Goal: Task Accomplishment & Management: Use online tool/utility

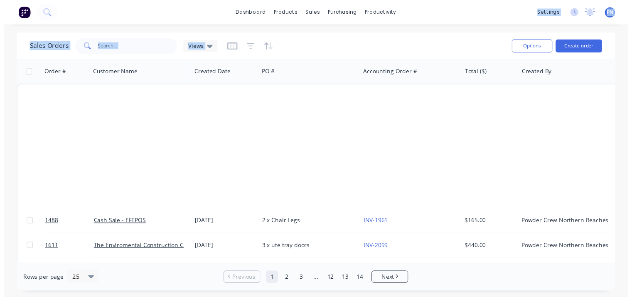
scroll to position [453, 0]
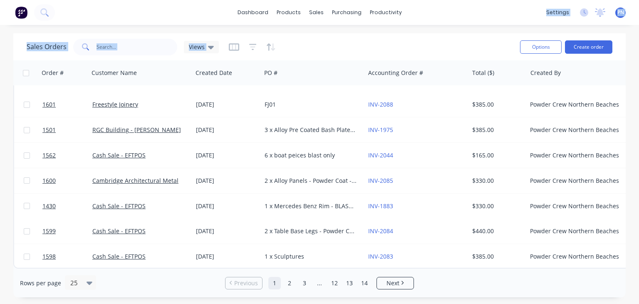
click at [427, 48] on div "Sales Orders Views" at bounding box center [270, 47] width 486 height 20
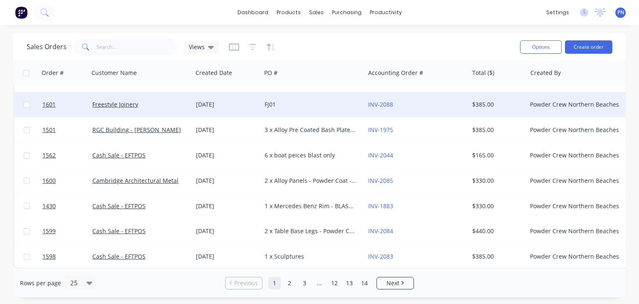
click at [304, 100] on div "FJ01" at bounding box center [310, 104] width 92 height 8
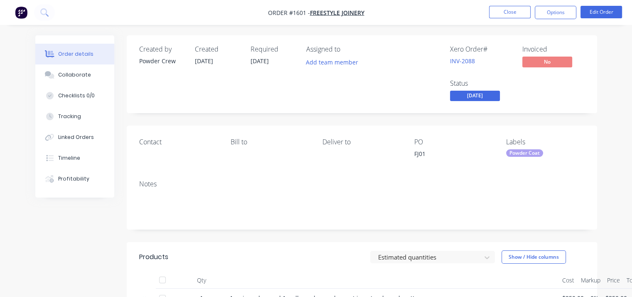
click at [473, 95] on span "[DATE]" at bounding box center [475, 96] width 50 height 10
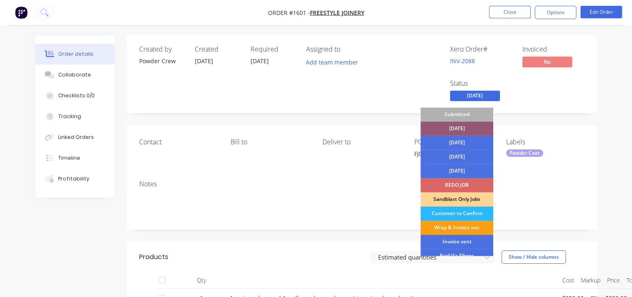
click at [463, 226] on div "Wrap & Invoice out" at bounding box center [457, 227] width 73 height 14
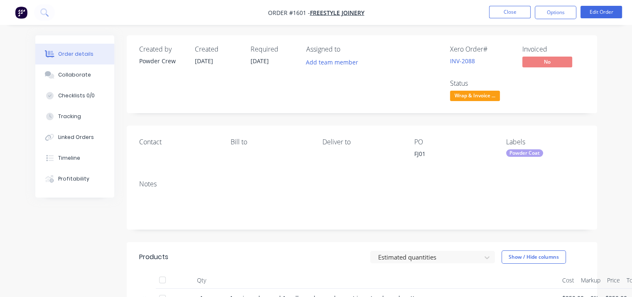
click at [577, 109] on div "Created by Powder Crew Created [DATE] Required [DATE] Assigned to Add team memb…" at bounding box center [362, 74] width 471 height 78
click at [515, 11] on button "Close" at bounding box center [510, 12] width 42 height 12
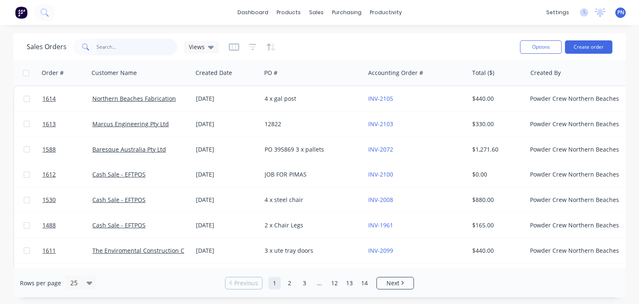
click at [123, 41] on input "text" at bounding box center [136, 47] width 81 height 17
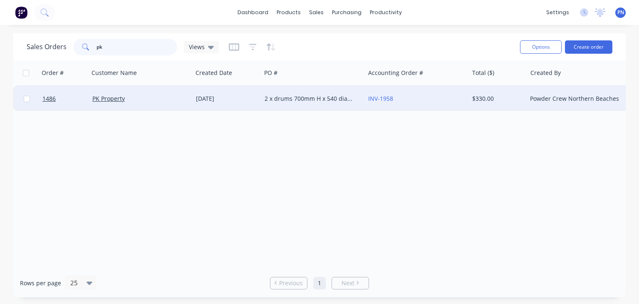
type input "pk"
click at [189, 101] on div "PK Property" at bounding box center [140, 98] width 97 height 8
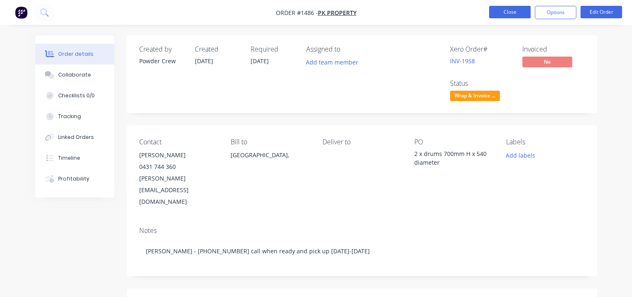
click at [507, 11] on button "Close" at bounding box center [510, 12] width 42 height 12
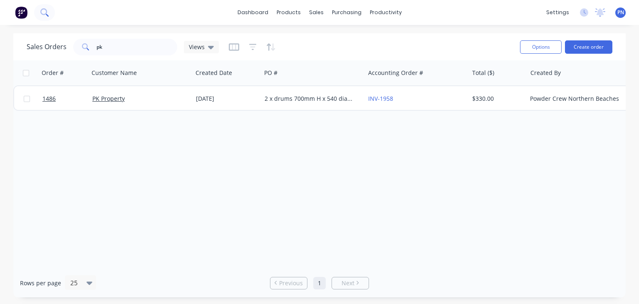
click at [43, 13] on icon at bounding box center [44, 12] width 8 height 8
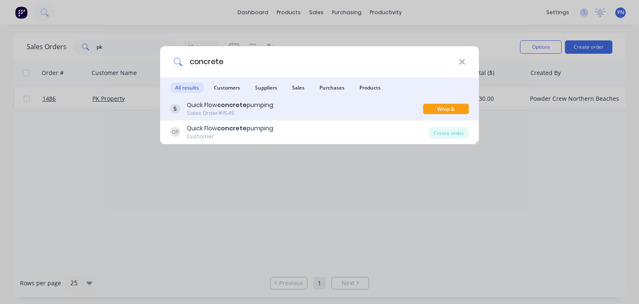
type input "concrete"
click at [255, 111] on div "Sales Order #1545" at bounding box center [230, 112] width 86 height 7
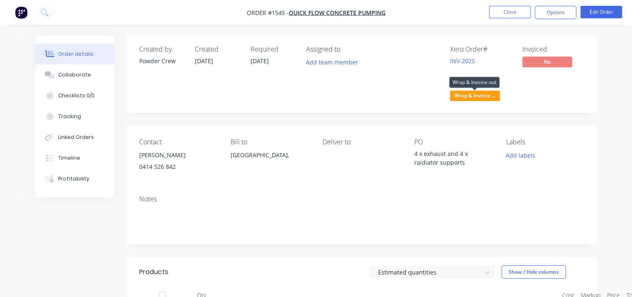
click at [482, 97] on span "Wrap & Invoice ..." at bounding box center [475, 96] width 50 height 10
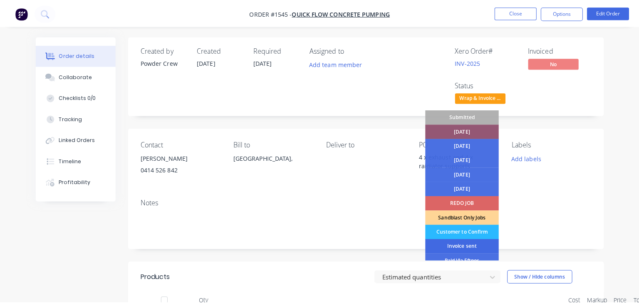
scroll to position [42, 0]
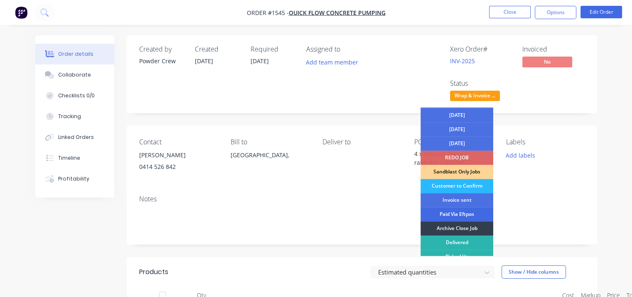
click at [444, 212] on div "Paid Via Eftpos" at bounding box center [457, 214] width 73 height 14
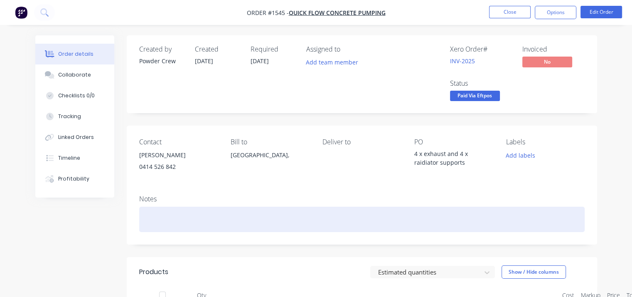
click at [146, 209] on div at bounding box center [362, 219] width 446 height 25
click at [222, 220] on div "***Paid in store via CC -" at bounding box center [362, 219] width 446 height 25
drag, startPoint x: 241, startPoint y: 204, endPoint x: 249, endPoint y: 220, distance: 17.7
click at [249, 220] on div "***Paid in store via CC - [DATE] -" at bounding box center [362, 219] width 446 height 25
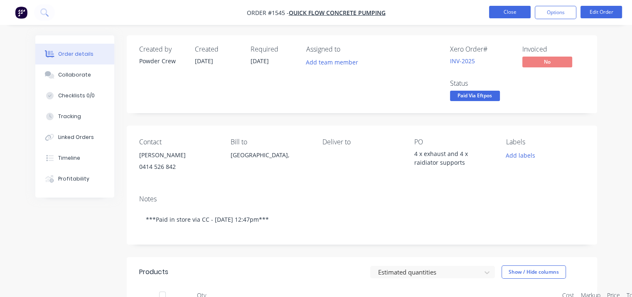
click at [504, 14] on button "Close" at bounding box center [510, 12] width 42 height 12
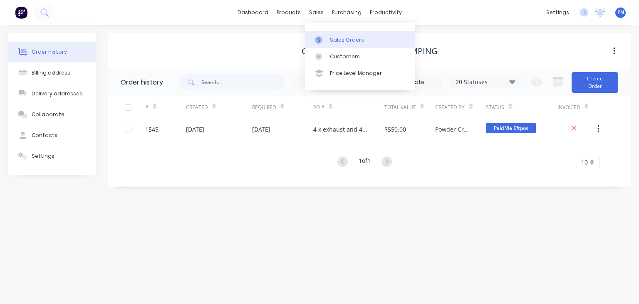
click at [339, 41] on div "Sales Orders" at bounding box center [347, 39] width 34 height 7
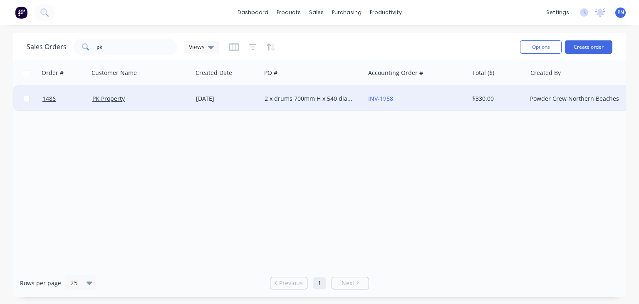
click at [322, 98] on div "2 x drums 700mm H x 540 diameter" at bounding box center [310, 98] width 92 height 8
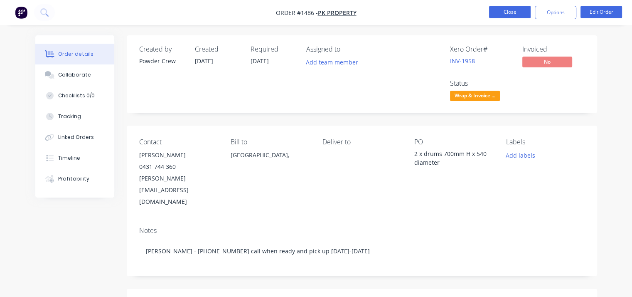
click at [499, 13] on button "Close" at bounding box center [510, 12] width 42 height 12
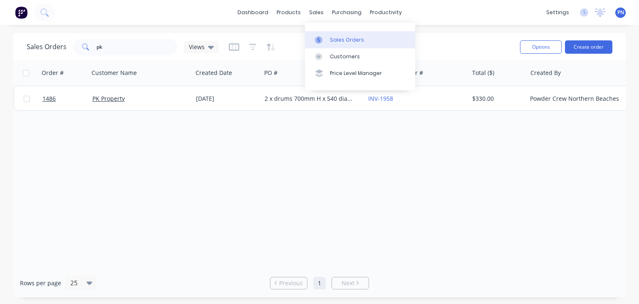
click at [335, 40] on div "Sales Orders" at bounding box center [347, 39] width 34 height 7
drag, startPoint x: 106, startPoint y: 49, endPoint x: 77, endPoint y: 49, distance: 29.9
click at [77, 49] on div "pk" at bounding box center [125, 47] width 104 height 17
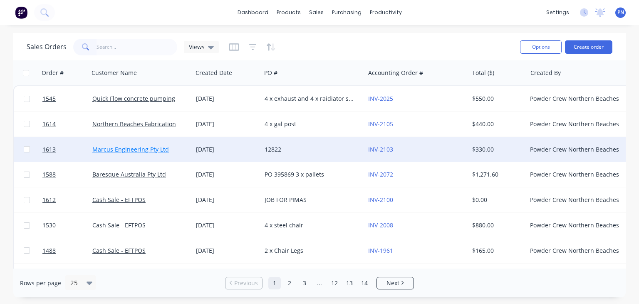
click at [147, 148] on link "Marcus Engineering Pty Ltd" at bounding box center [130, 149] width 77 height 8
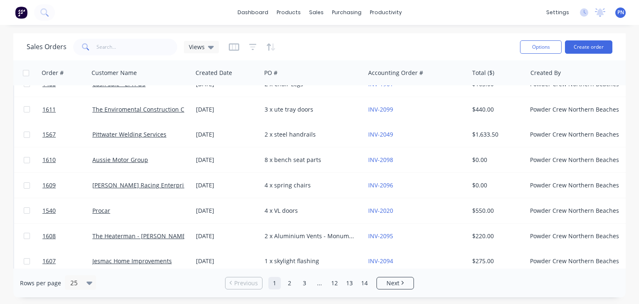
scroll to position [208, 0]
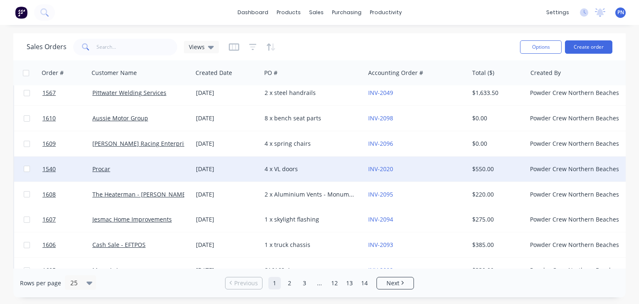
click at [211, 168] on div "[DATE]" at bounding box center [227, 169] width 62 height 8
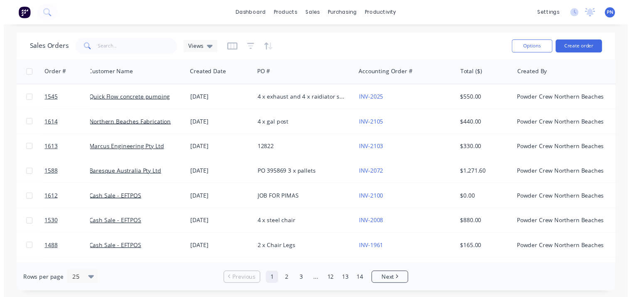
scroll to position [0, 7]
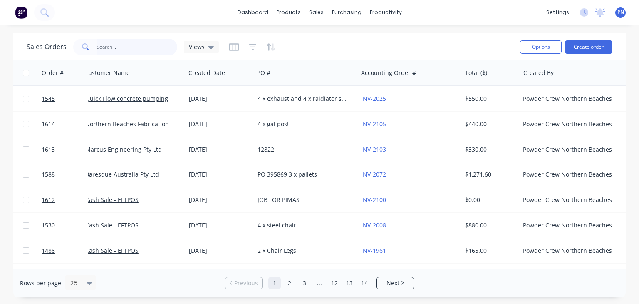
click at [117, 45] on input "text" at bounding box center [136, 47] width 81 height 17
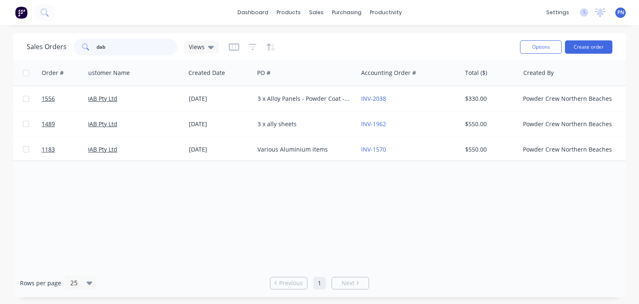
type input "dab"
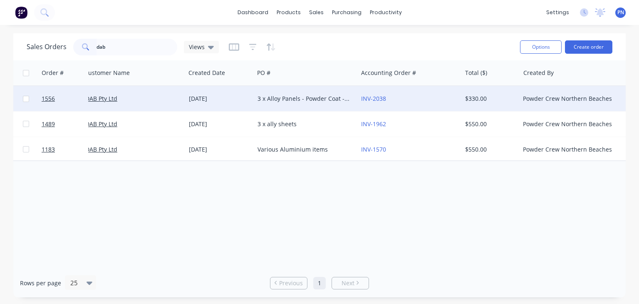
click at [250, 99] on div "[DATE]" at bounding box center [219, 98] width 69 height 25
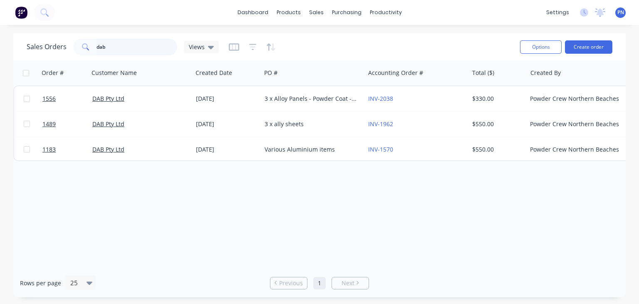
drag, startPoint x: 111, startPoint y: 47, endPoint x: 77, endPoint y: 49, distance: 34.6
click at [77, 49] on div "dab" at bounding box center [125, 47] width 104 height 17
type input "ecp"
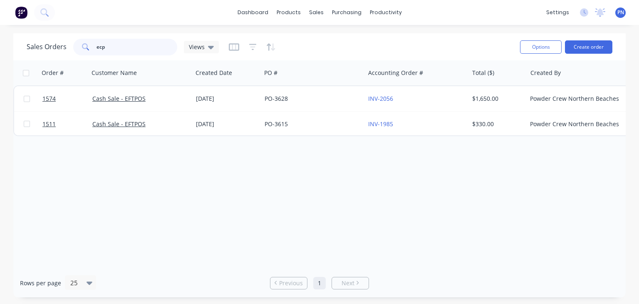
drag, startPoint x: 106, startPoint y: 48, endPoint x: 32, endPoint y: 50, distance: 73.2
click at [32, 50] on div "Sales Orders ecp Views" at bounding box center [123, 47] width 192 height 17
type input "ecp"
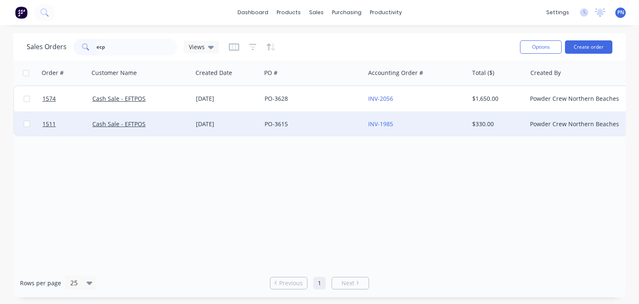
click at [199, 126] on div "[DATE]" at bounding box center [227, 124] width 62 height 8
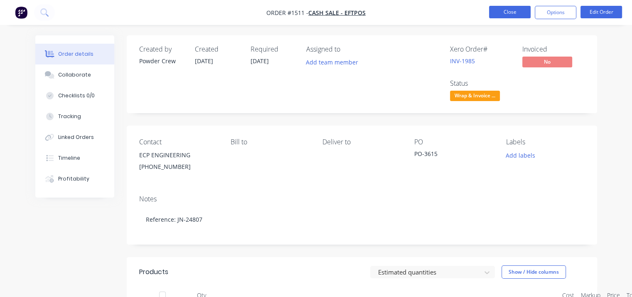
click at [517, 12] on button "Close" at bounding box center [510, 12] width 42 height 12
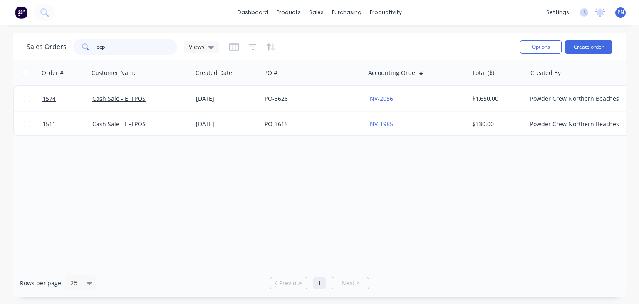
drag, startPoint x: 121, startPoint y: 49, endPoint x: 76, endPoint y: 46, distance: 45.0
click at [76, 46] on div "ecp" at bounding box center [125, 47] width 104 height 17
click at [342, 39] on div "Sales Orders" at bounding box center [347, 39] width 34 height 7
click at [338, 38] on div "Sales Orders" at bounding box center [347, 39] width 34 height 7
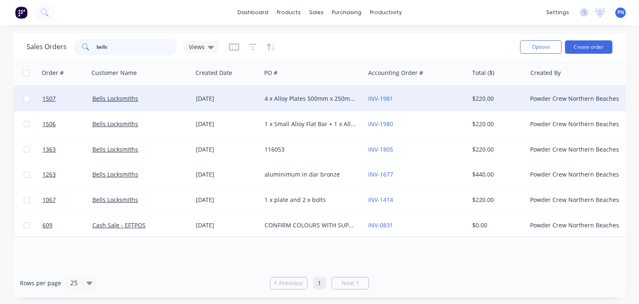
type input "bells"
click at [168, 94] on div "Bells Locksmiths" at bounding box center [138, 98] width 92 height 8
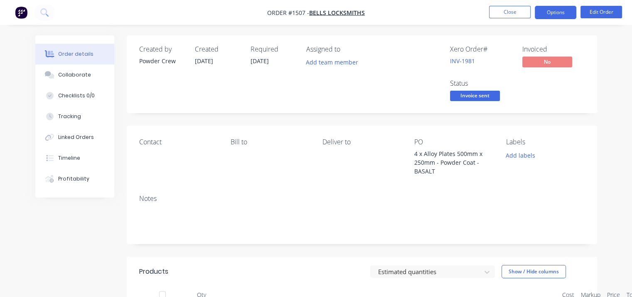
click at [562, 16] on button "Options" at bounding box center [556, 12] width 42 height 13
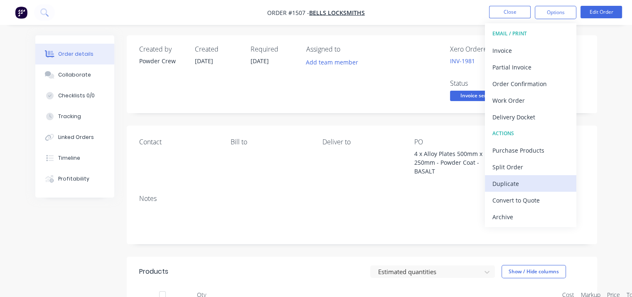
click at [518, 180] on div "Duplicate" at bounding box center [531, 184] width 77 height 12
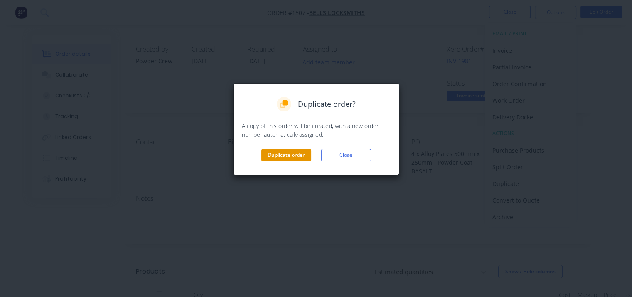
click at [286, 155] on button "Duplicate order" at bounding box center [287, 155] width 50 height 12
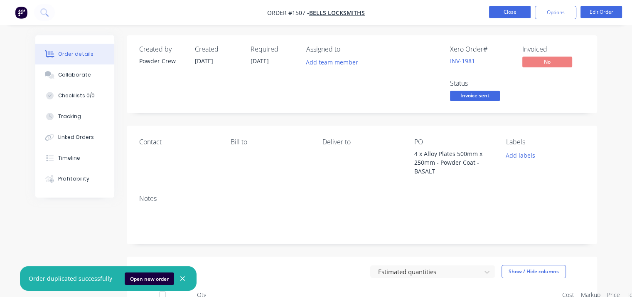
click at [523, 11] on button "Close" at bounding box center [510, 12] width 42 height 12
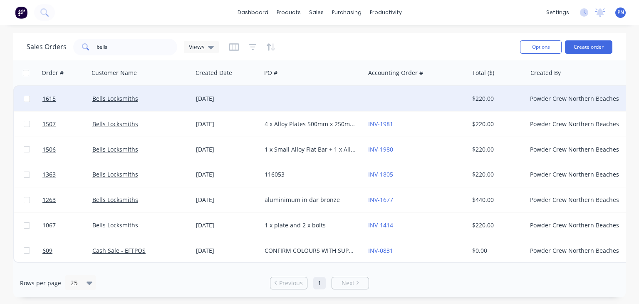
click at [192, 100] on div "Bells Locksmiths" at bounding box center [141, 98] width 104 height 25
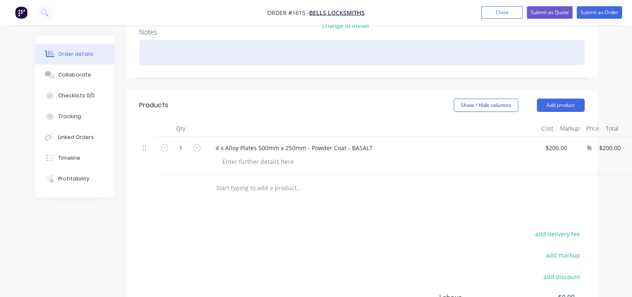
scroll to position [125, 0]
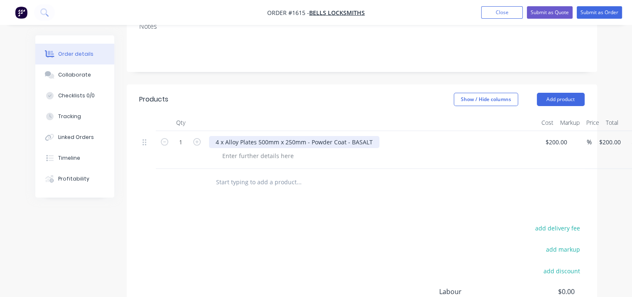
click at [255, 140] on div "4 x Alloy Plates 500mm x 250mm - Powder Coat - BASALT" at bounding box center [294, 142] width 170 height 12
click at [356, 143] on div "4 x Small Alloy Parts 500mm - Powder Coat - BASALT" at bounding box center [288, 142] width 158 height 12
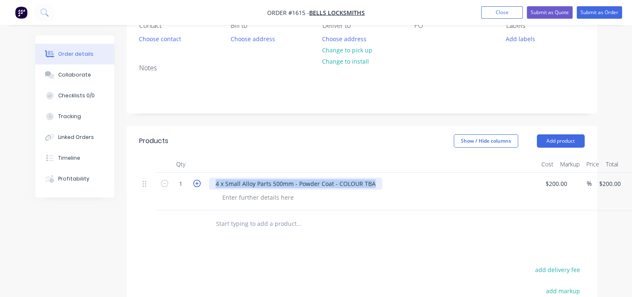
drag, startPoint x: 373, startPoint y: 182, endPoint x: 197, endPoint y: 181, distance: 175.9
click at [197, 181] on div "1 4 x Small Alloy Parts 500mm - Powder Coat - COLOUR TBA $200.00 $200.00 % $200…" at bounding box center [362, 192] width 446 height 38
copy div "4 x Small Alloy Parts 500mm - Powder Coat - COLOUR TBA"
click at [426, 42] on div at bounding box center [421, 39] width 13 height 12
paste div
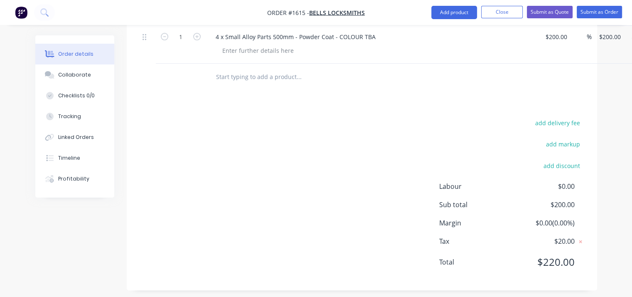
scroll to position [253, 0]
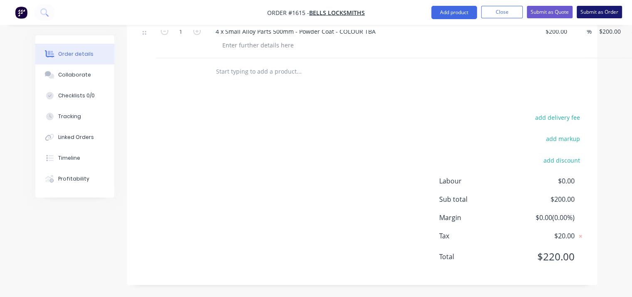
click at [600, 12] on button "Submit as Order" at bounding box center [599, 12] width 45 height 12
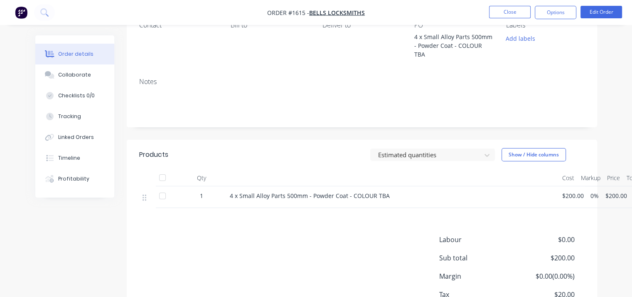
scroll to position [125, 0]
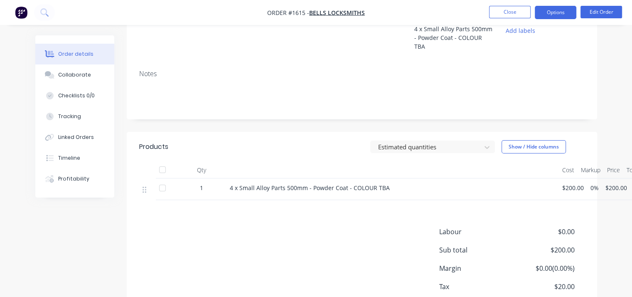
click at [549, 15] on button "Options" at bounding box center [556, 12] width 42 height 13
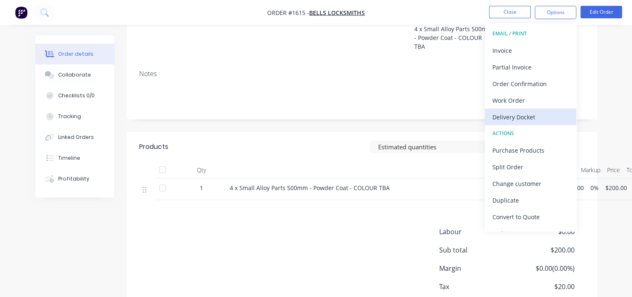
click at [520, 121] on div "Delivery Docket" at bounding box center [531, 117] width 77 height 12
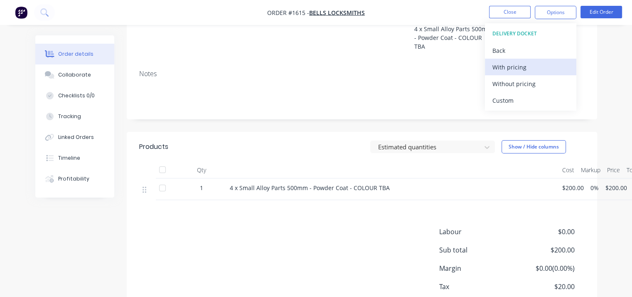
click at [521, 65] on div "With pricing" at bounding box center [531, 67] width 77 height 12
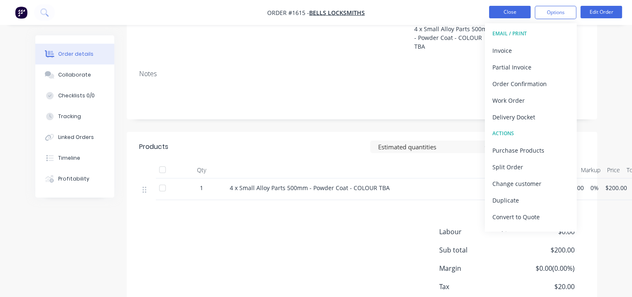
click at [499, 12] on button "Close" at bounding box center [510, 12] width 42 height 12
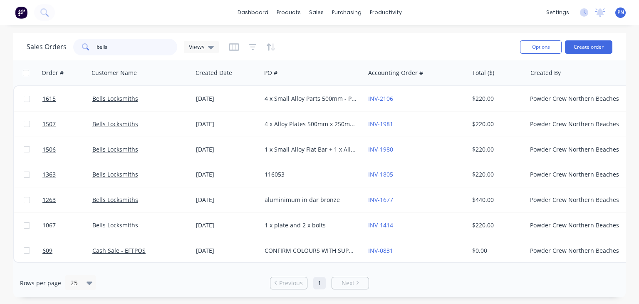
drag, startPoint x: 121, startPoint y: 47, endPoint x: 59, endPoint y: 40, distance: 62.7
click at [59, 40] on div "Sales Orders bells Views" at bounding box center [123, 47] width 192 height 17
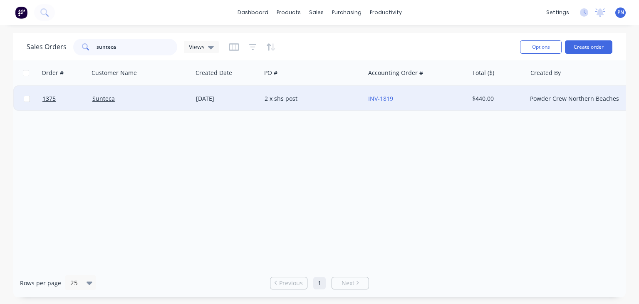
type input "sunteca"
click at [361, 97] on div "2 x shs post" at bounding box center [313, 98] width 104 height 25
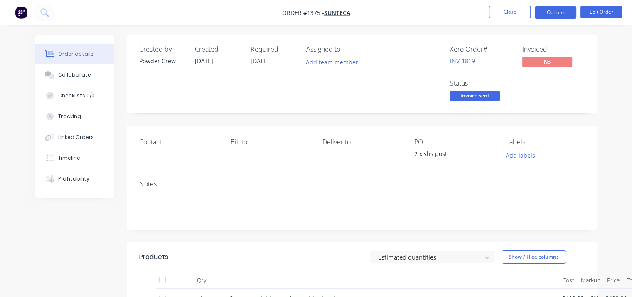
click at [562, 12] on button "Options" at bounding box center [556, 12] width 42 height 13
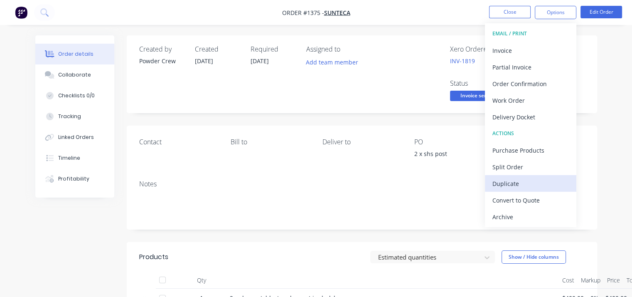
click at [517, 180] on div "Duplicate" at bounding box center [531, 184] width 77 height 12
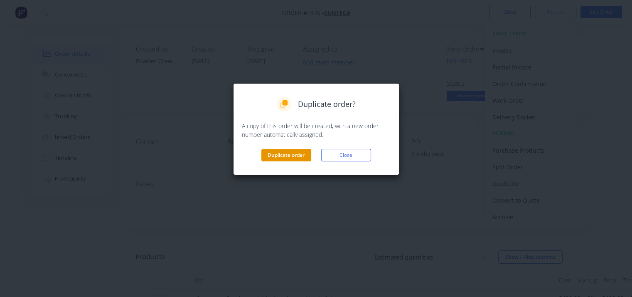
click at [279, 153] on button "Duplicate order" at bounding box center [287, 155] width 50 height 12
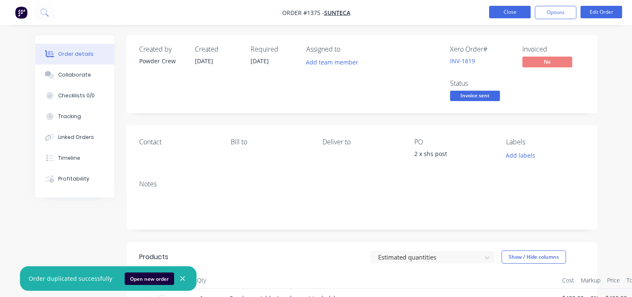
click at [508, 10] on button "Close" at bounding box center [510, 12] width 42 height 12
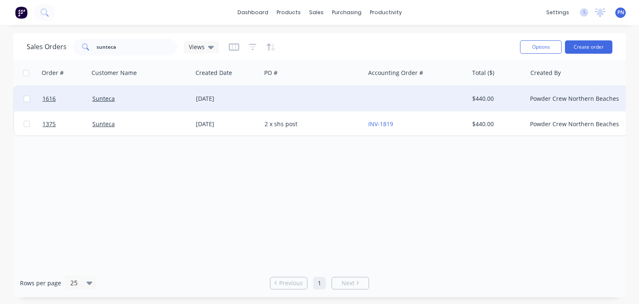
click at [272, 99] on div at bounding box center [313, 98] width 104 height 25
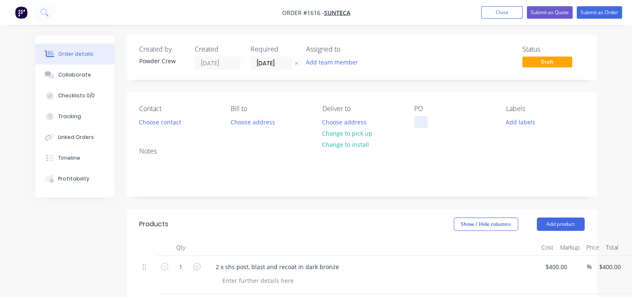
click at [421, 121] on div at bounding box center [421, 122] width 13 height 12
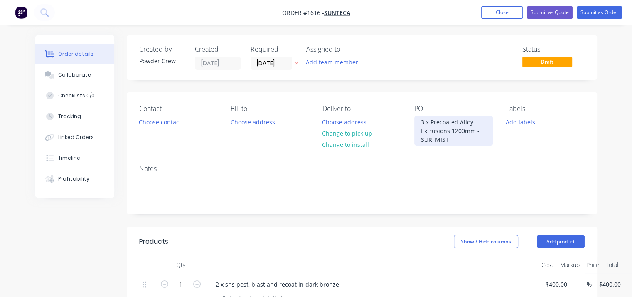
click at [487, 131] on div "3 x Precoated Alloy Extrusions 1200mm - SURFMIST" at bounding box center [454, 131] width 79 height 30
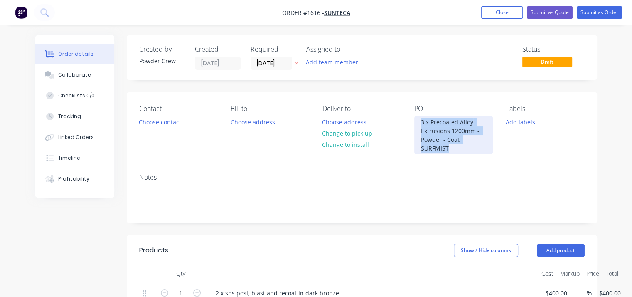
drag, startPoint x: 460, startPoint y: 149, endPoint x: 398, endPoint y: 99, distance: 79.7
click at [398, 99] on div "Contact Choose contact [PERSON_NAME] to Choose address Deliver to Choose addres…" at bounding box center [362, 129] width 471 height 74
copy div "3 x Precoated Alloy Extrusions 1200mm - Powder - Coat SURFMIST"
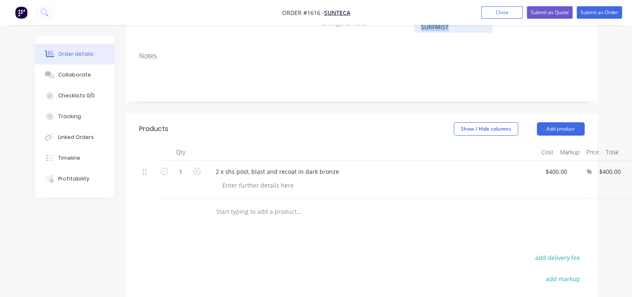
scroll to position [125, 0]
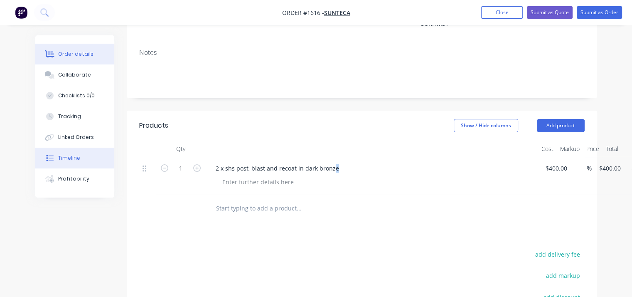
drag, startPoint x: 338, startPoint y: 167, endPoint x: 80, endPoint y: 168, distance: 258.2
click at [79, 168] on div "Order details Collaborate Checklists 0/0 Tracking Linked Orders Timeline Profit…" at bounding box center [316, 172] width 579 height 523
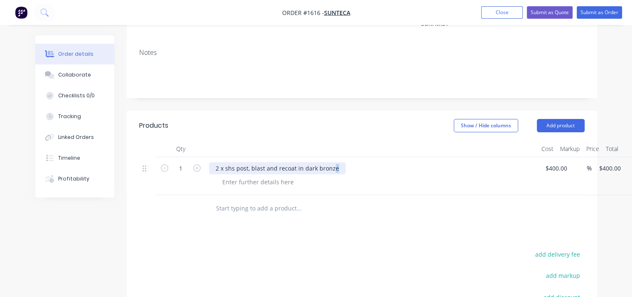
click at [333, 169] on div "2 x shs post, blast and recoat in dark bronze" at bounding box center [277, 168] width 137 height 12
drag, startPoint x: 336, startPoint y: 168, endPoint x: 215, endPoint y: 167, distance: 120.6
click at [216, 167] on div "2 x shs post, blast and recoat in dark bronze" at bounding box center [277, 168] width 137 height 12
click at [353, 167] on div "3 x Precoated Alloy Extrusions 1200mm - Powder - Coat SURFMIST" at bounding box center [307, 168] width 196 height 12
click at [362, 169] on div "3 x Precoated Alloy Extrusions 1200mm - Powder Coat SURFMIST" at bounding box center [305, 168] width 192 height 12
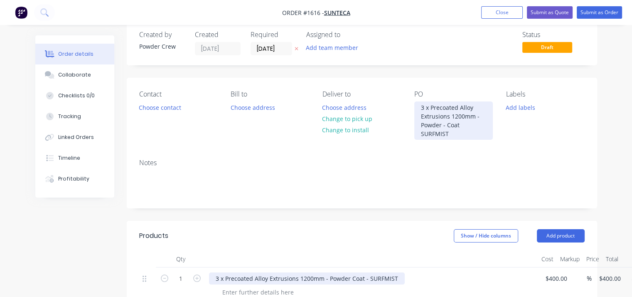
scroll to position [0, 0]
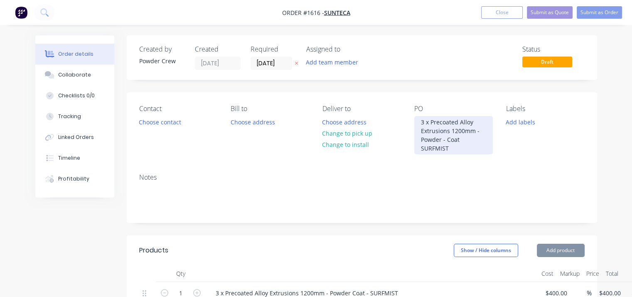
click at [446, 141] on div "3 x Precoated Alloy Extrusions 1200mm - Powder - Coat SURFMIST" at bounding box center [454, 135] width 79 height 38
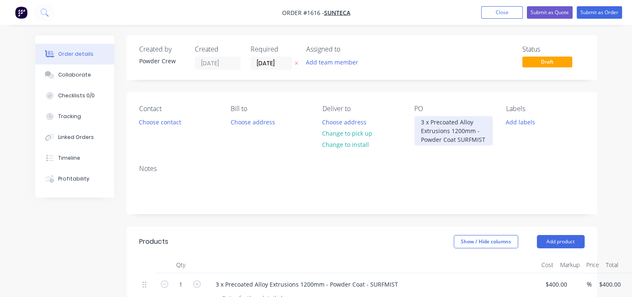
click at [457, 141] on div "3 x Precoated Alloy Extrusions 1200mm - Powder Coat SURFMIST" at bounding box center [454, 131] width 79 height 30
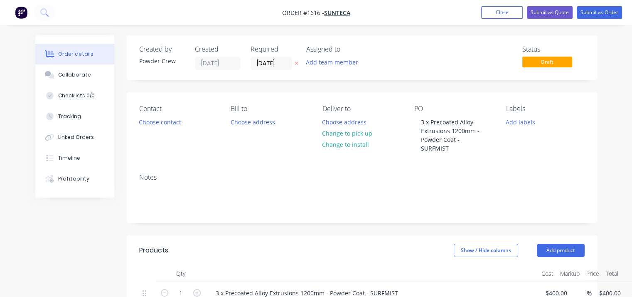
click at [469, 184] on div "Notes" at bounding box center [362, 195] width 471 height 56
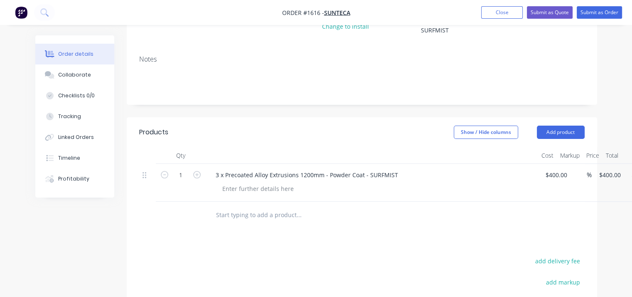
scroll to position [125, 0]
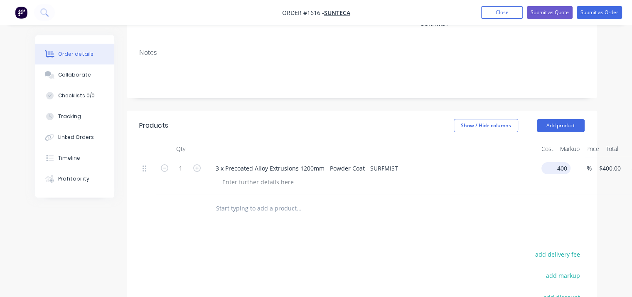
click at [554, 167] on input "400" at bounding box center [558, 168] width 26 height 12
click at [554, 167] on input "400" at bounding box center [552, 168] width 14 height 12
type input "$200.00"
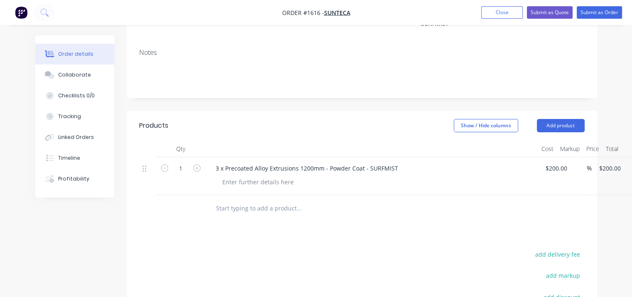
click at [475, 222] on div "Products Show / Hide columns Add product Qty Cost Markup Price Total 1 3 x Prec…" at bounding box center [362, 266] width 471 height 311
click at [589, 11] on button "Submit as Order" at bounding box center [599, 12] width 45 height 12
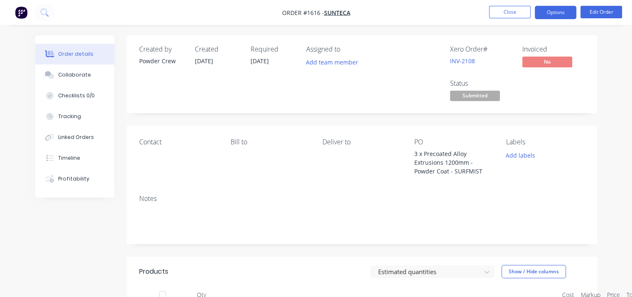
click at [553, 18] on button "Options" at bounding box center [556, 12] width 42 height 13
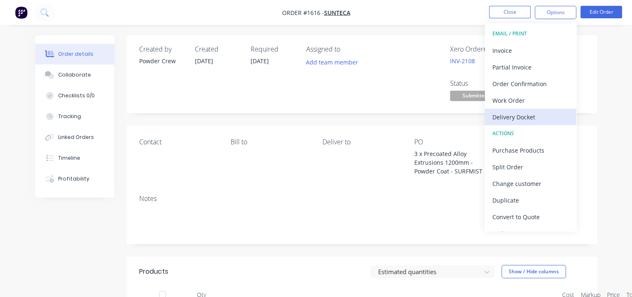
click at [508, 118] on div "Delivery Docket" at bounding box center [531, 117] width 77 height 12
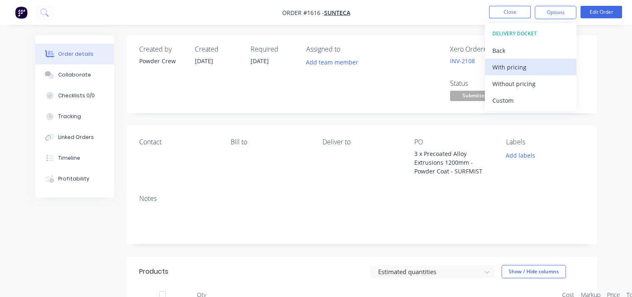
click at [507, 72] on div "With pricing" at bounding box center [531, 67] width 77 height 12
